Goal: Task Accomplishment & Management: Manage account settings

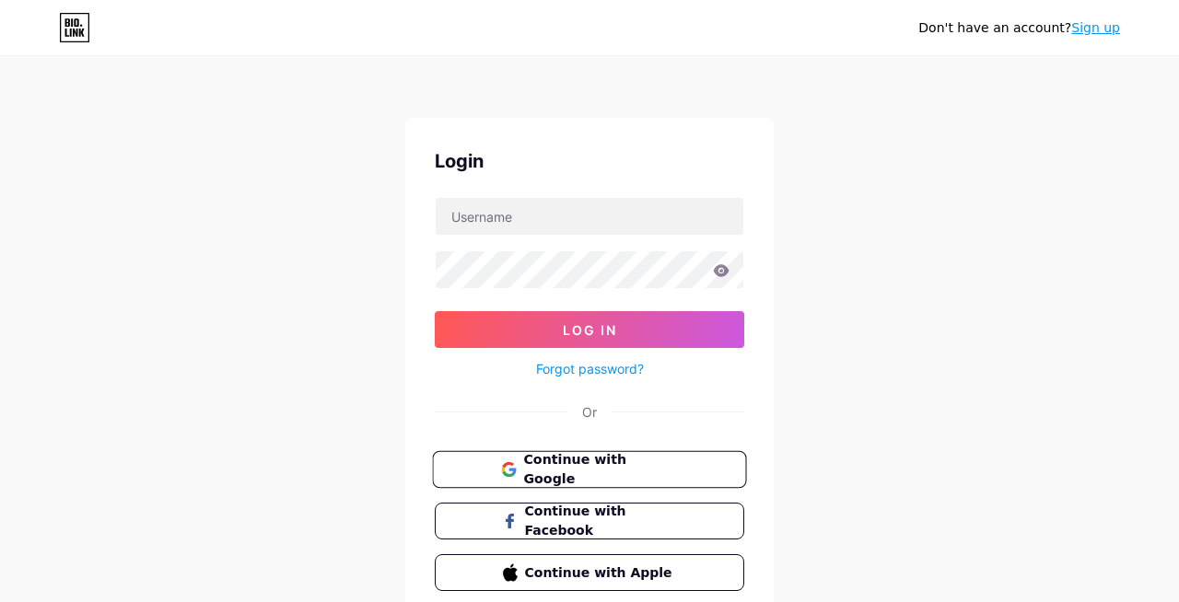
click at [572, 471] on span "Continue with Google" at bounding box center [600, 470] width 154 height 40
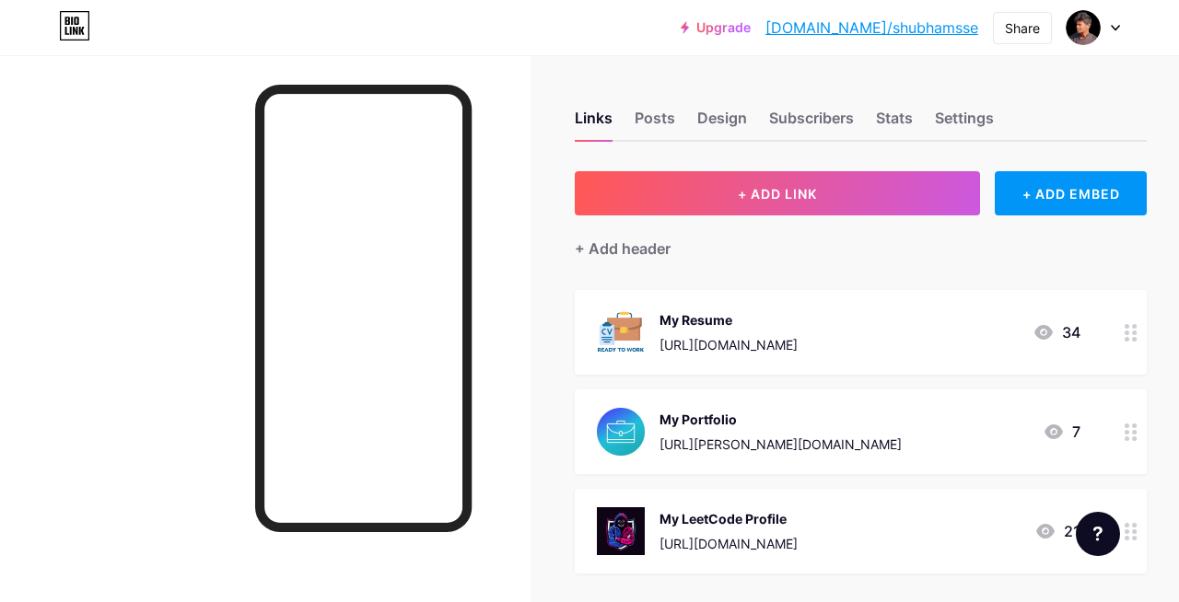
click at [797, 330] on div "My Resume https://drive.google.com/file/d/11DWUb4eMvibtyIKNUpXzAUk7q97N_2Q1/vie…" at bounding box center [728, 332] width 138 height 48
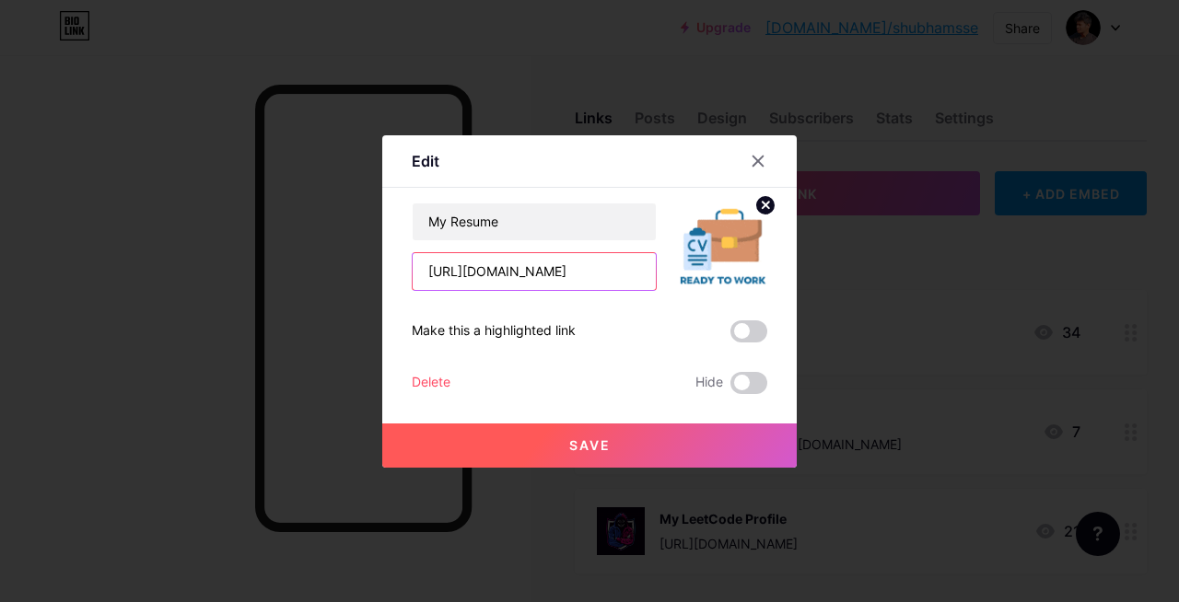
click at [537, 280] on input "https://drive.google.com/file/d/11DWUb4eMvibtyIKNUpXzAUk7q97N_2Q1/view?usp=shar…" at bounding box center [534, 271] width 243 height 37
paste input "ngYblj7XRT97RqtDS8PC5ZqV214MZSyd"
type input "https://drive.google.com/file/d/1ngYblj7XRT97RqtDS8PC5ZqV214MZSyd/view?usp=shar…"
click at [607, 448] on span "Save" at bounding box center [589, 445] width 41 height 16
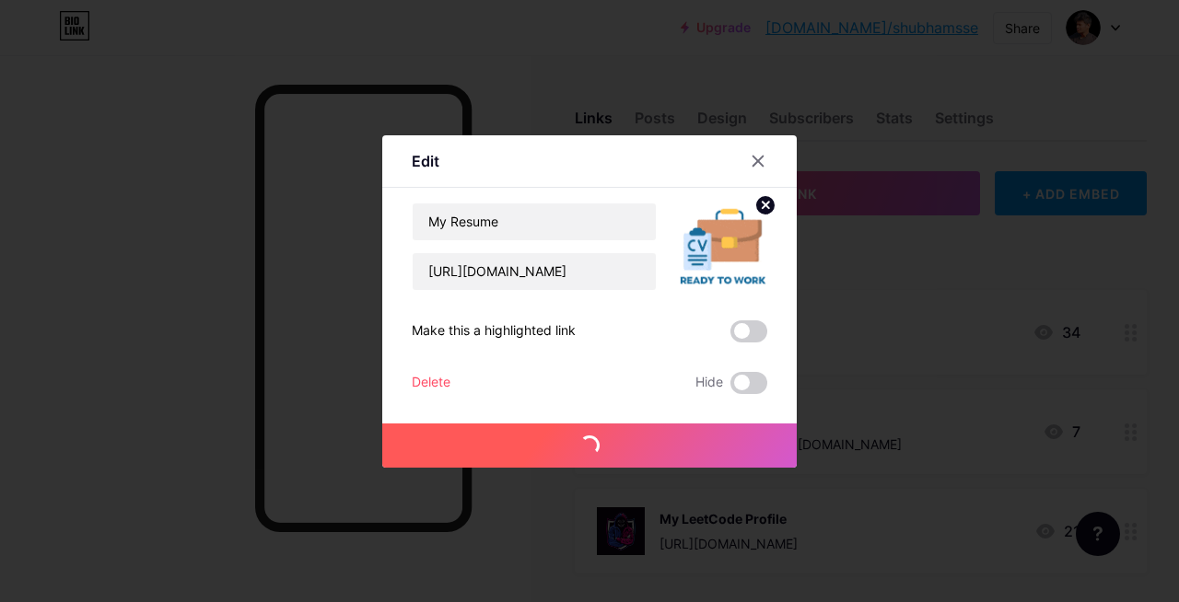
scroll to position [0, 0]
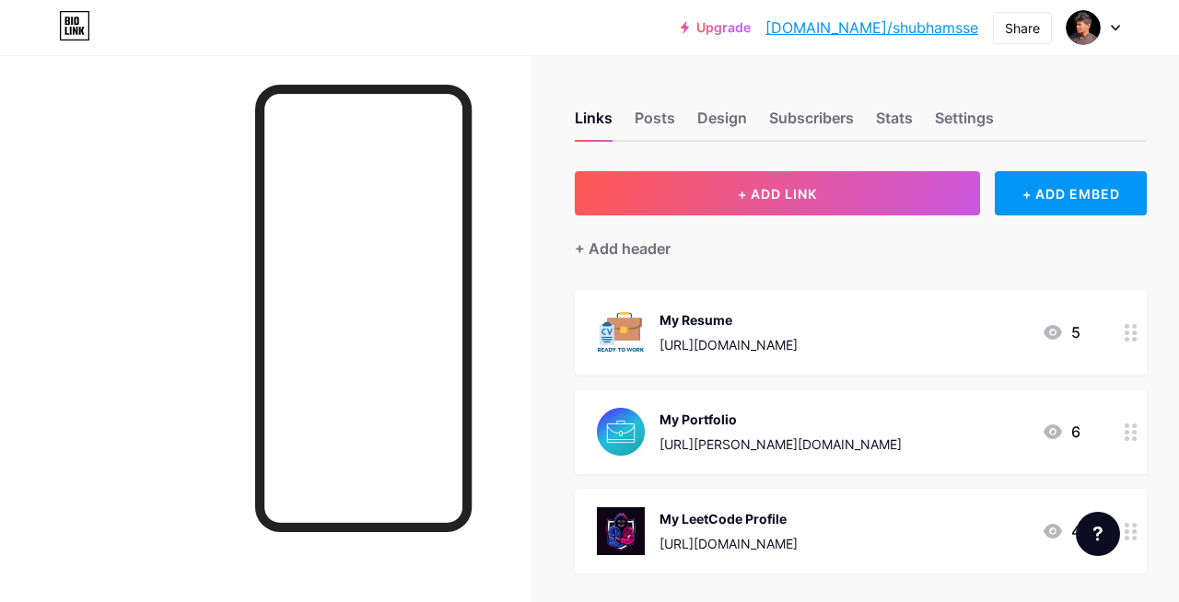
click at [797, 336] on div "https://drive.google.com/file/d/1ngYblj7XRT97RqtDS8PC5ZqV214MZSyd/view?usp=shar…" at bounding box center [728, 344] width 138 height 19
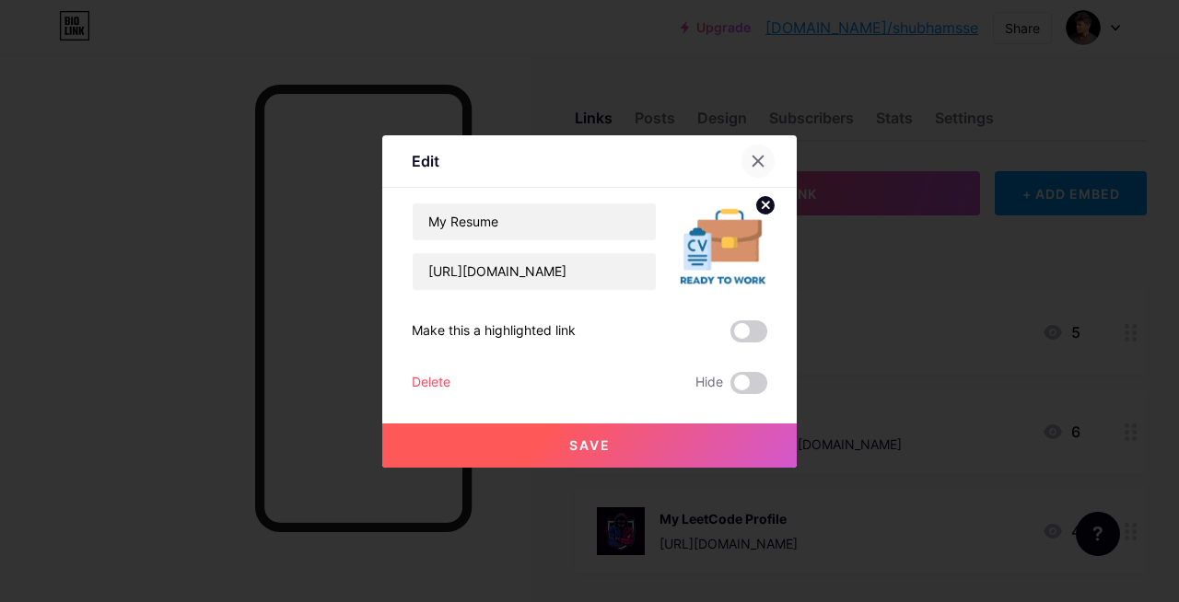
click at [761, 159] on icon at bounding box center [758, 161] width 15 height 15
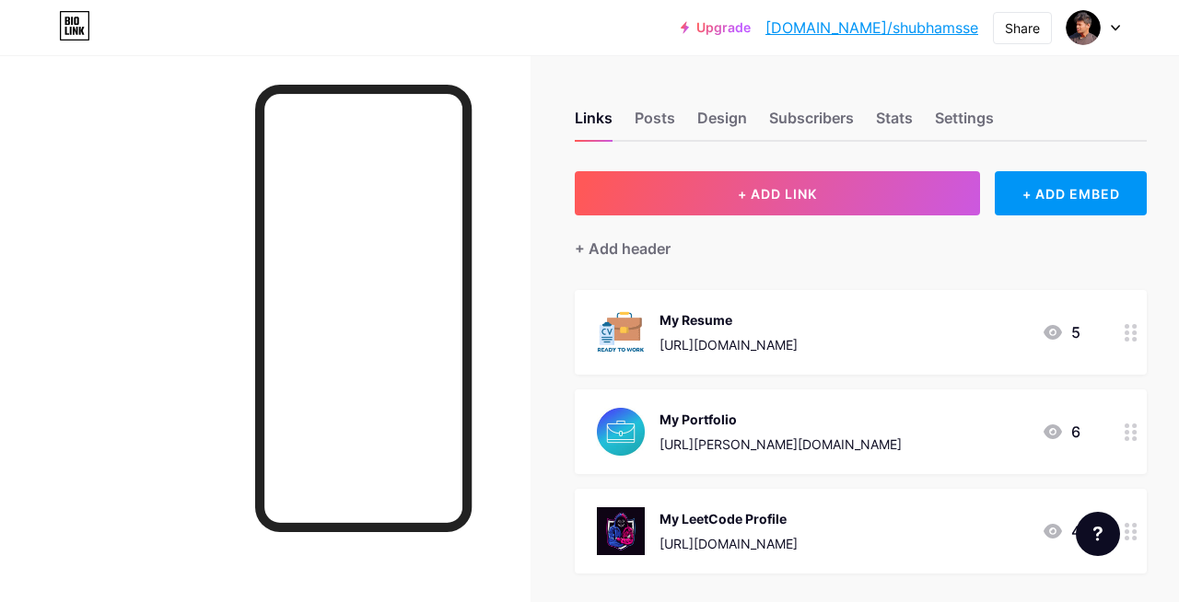
click at [1137, 332] on div at bounding box center [1130, 332] width 31 height 85
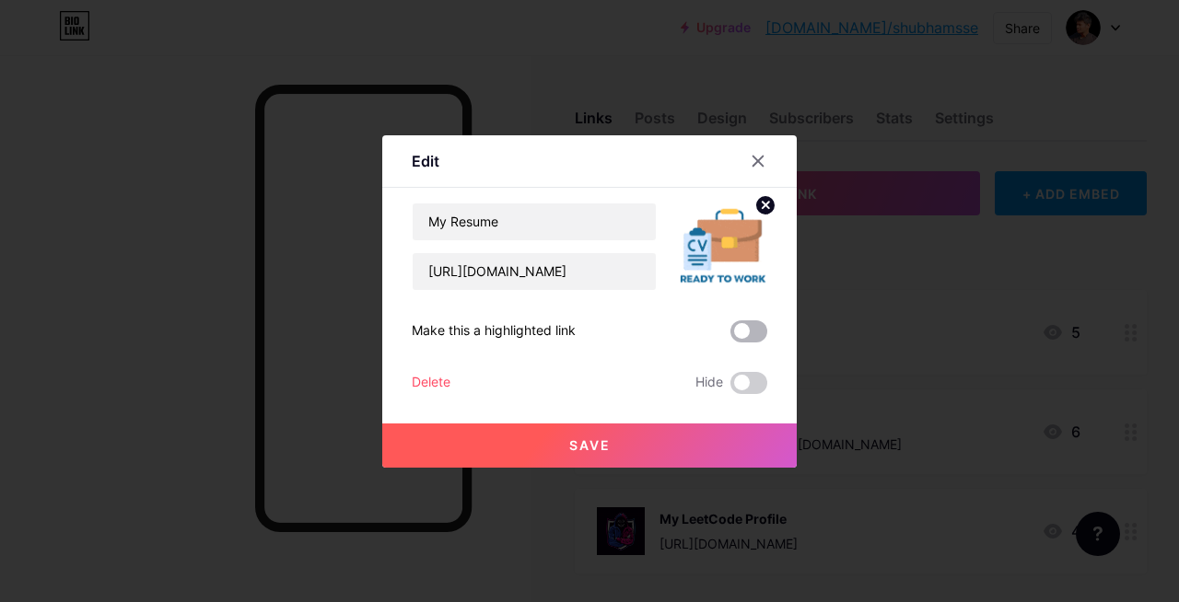
click at [756, 330] on span at bounding box center [748, 331] width 37 height 22
click at [730, 336] on input "checkbox" at bounding box center [730, 336] width 0 height 0
click at [635, 442] on button "Save" at bounding box center [589, 446] width 414 height 44
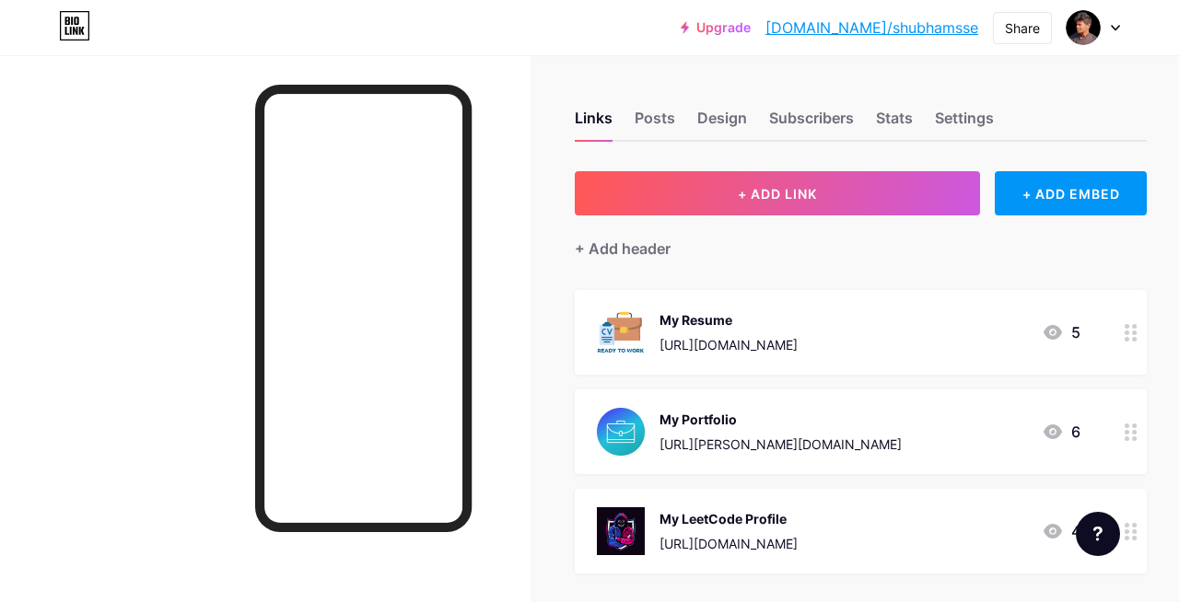
click at [797, 349] on div "https://drive.google.com/file/d/1ngYblj7XRT97RqtDS8PC5ZqV214MZSyd/view?usp=shar…" at bounding box center [728, 344] width 138 height 19
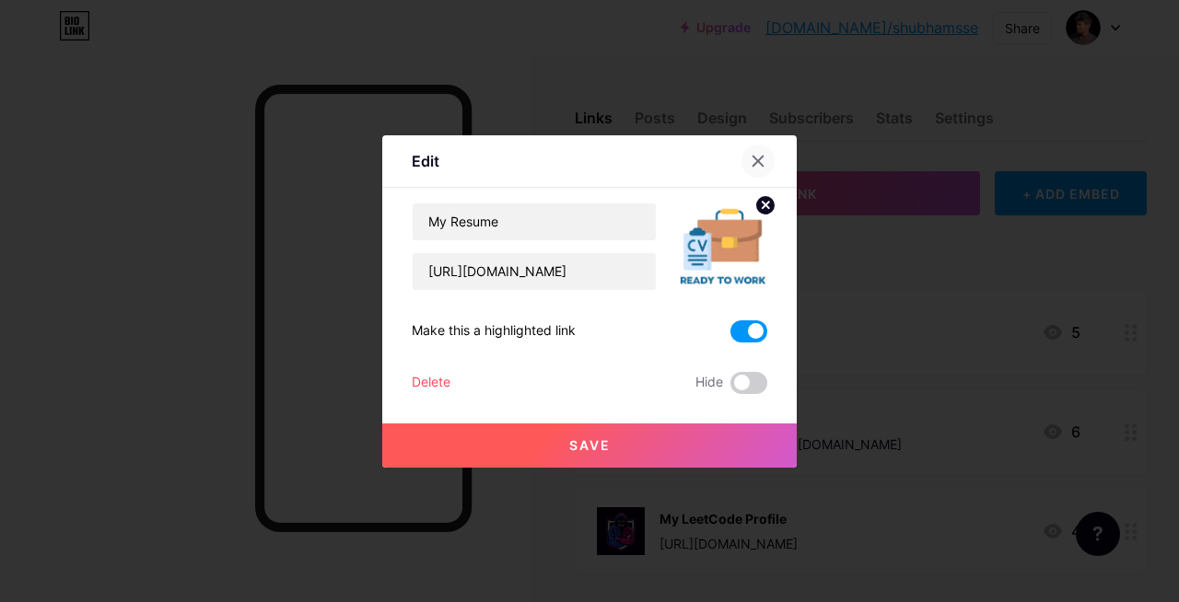
click at [764, 159] on icon at bounding box center [758, 161] width 15 height 15
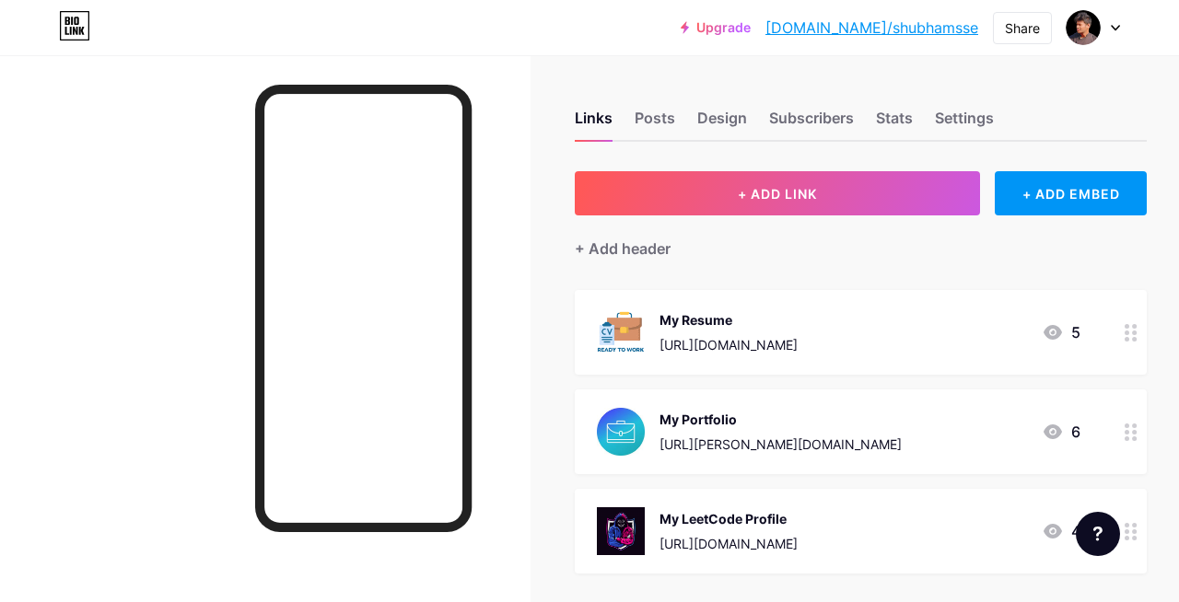
click at [890, 32] on link "bio.link/shubhamsse" at bounding box center [871, 28] width 213 height 22
